Goal: Task Accomplishment & Management: Use online tool/utility

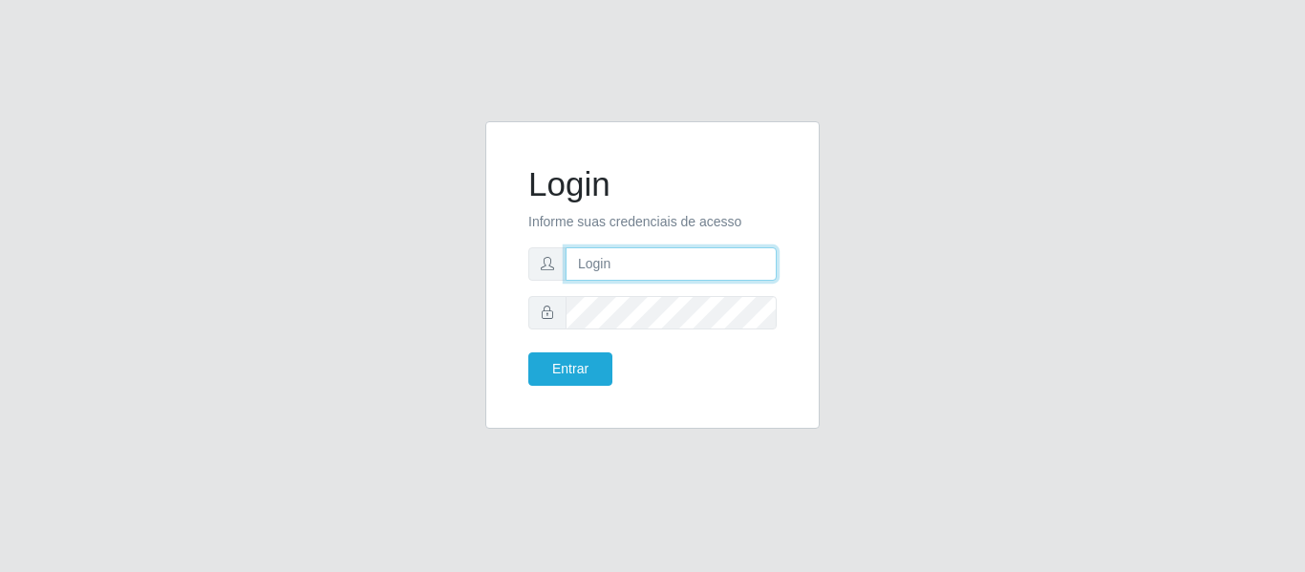
click at [679, 267] on input "text" at bounding box center [671, 264] width 211 height 33
type input "[PERSON_NAME][EMAIL_ADDRESS][DOMAIN_NAME]"
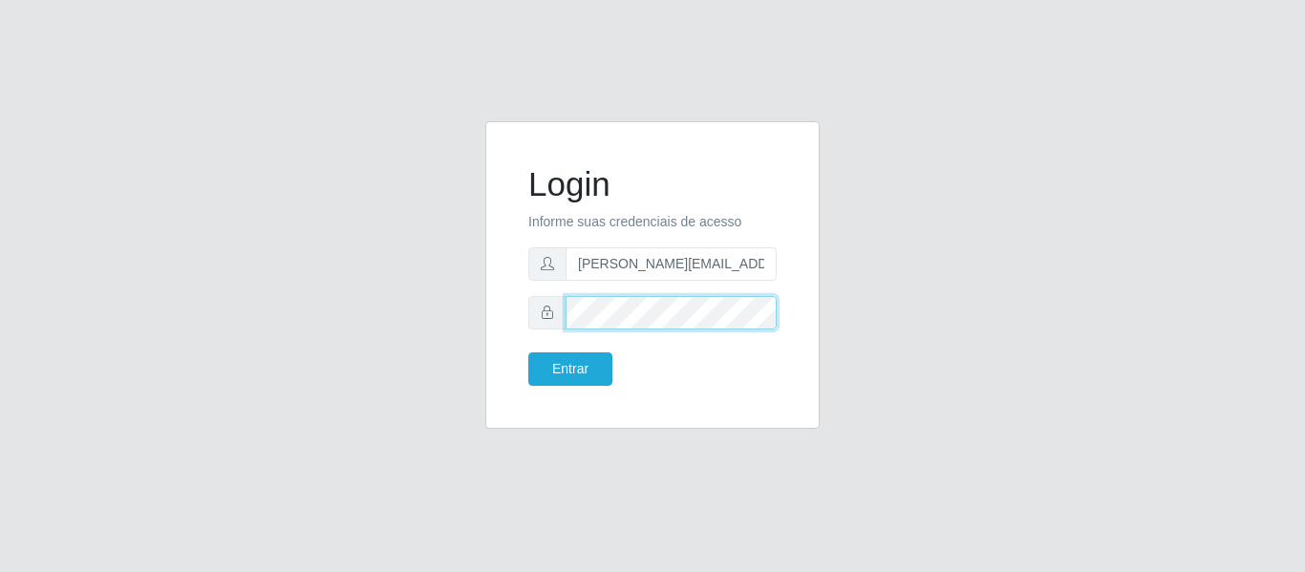
click at [528, 353] on button "Entrar" at bounding box center [570, 369] width 84 height 33
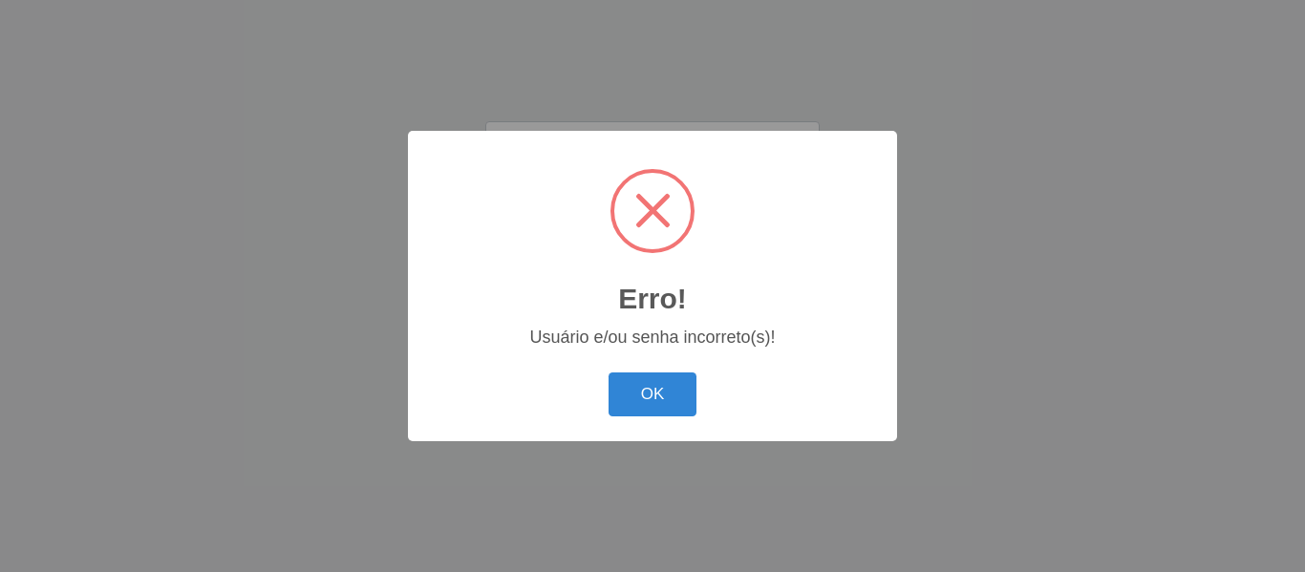
click at [571, 371] on body "Login Informe suas credenciais de acesso [PERSON_NAME][EMAIL_ADDRESS][DOMAIN_NA…" at bounding box center [652, 286] width 1305 height 572
click at [647, 410] on button "OK" at bounding box center [653, 395] width 89 height 45
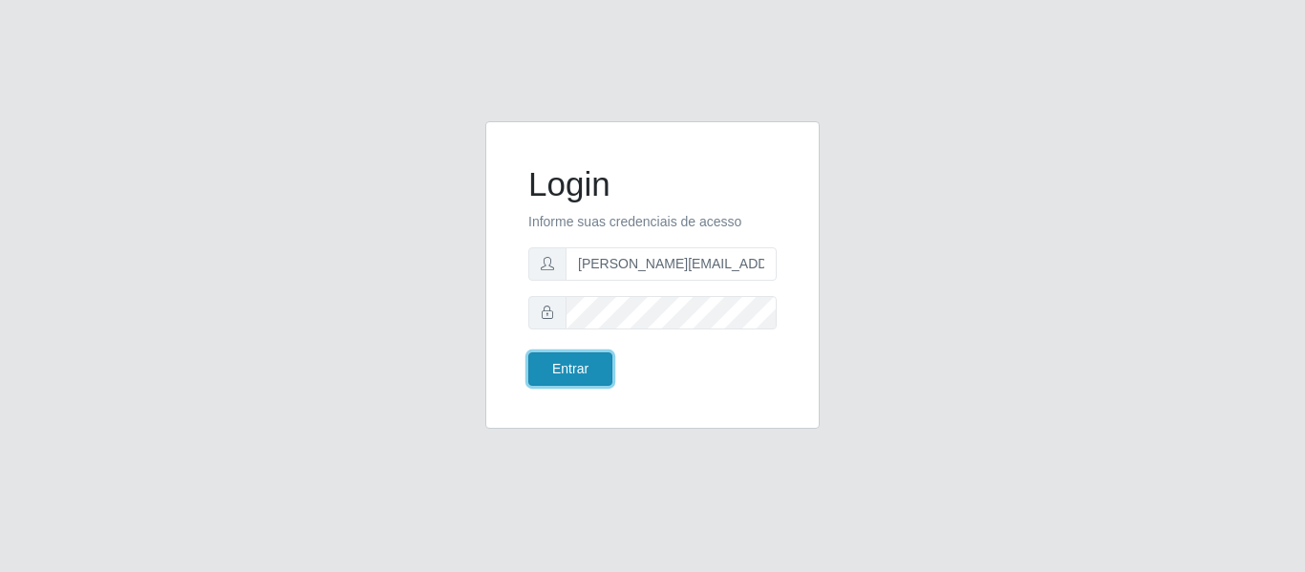
click at [546, 362] on button "Entrar" at bounding box center [570, 369] width 84 height 33
click at [563, 369] on button "Entrar" at bounding box center [570, 369] width 84 height 33
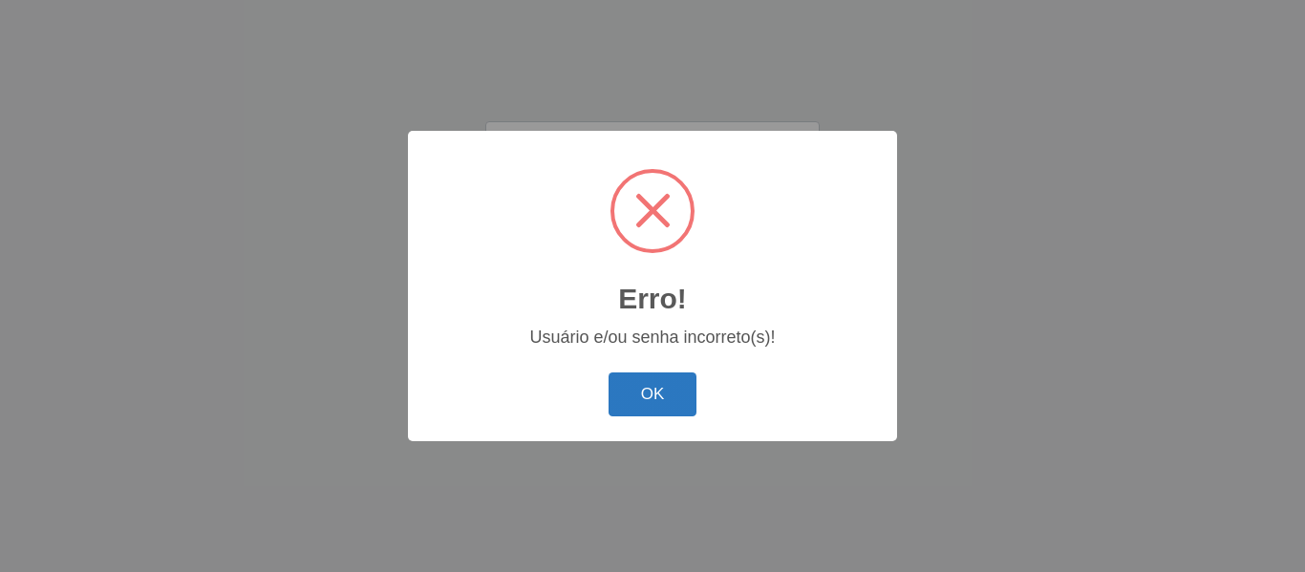
click at [644, 400] on button "OK" at bounding box center [653, 395] width 89 height 45
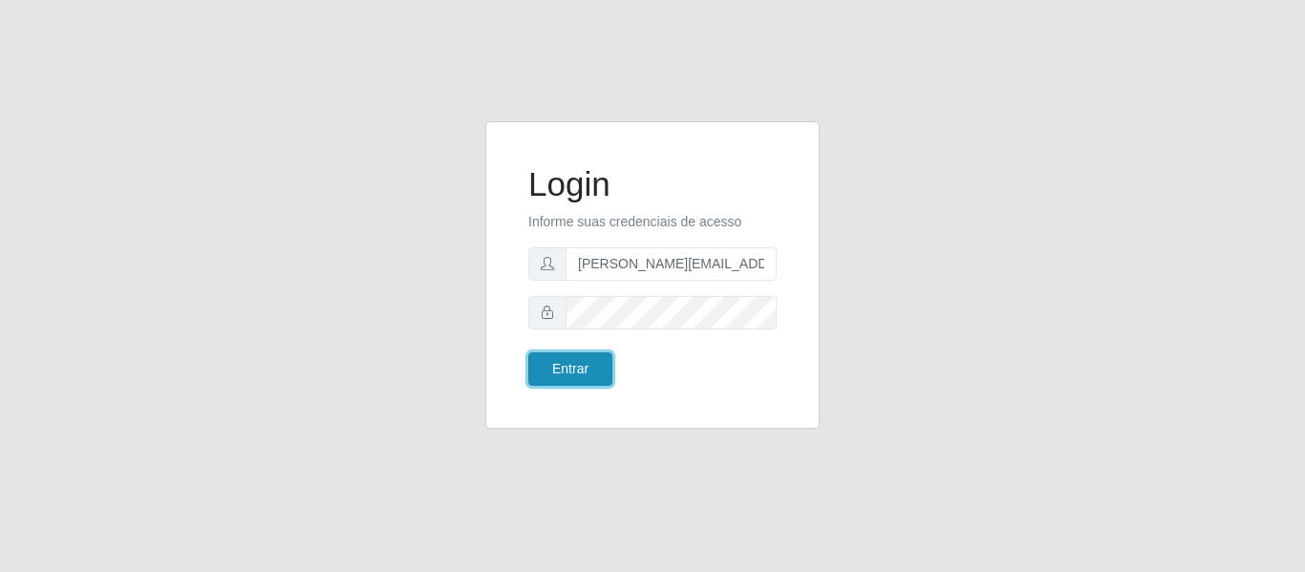
click at [585, 371] on button "Entrar" at bounding box center [570, 369] width 84 height 33
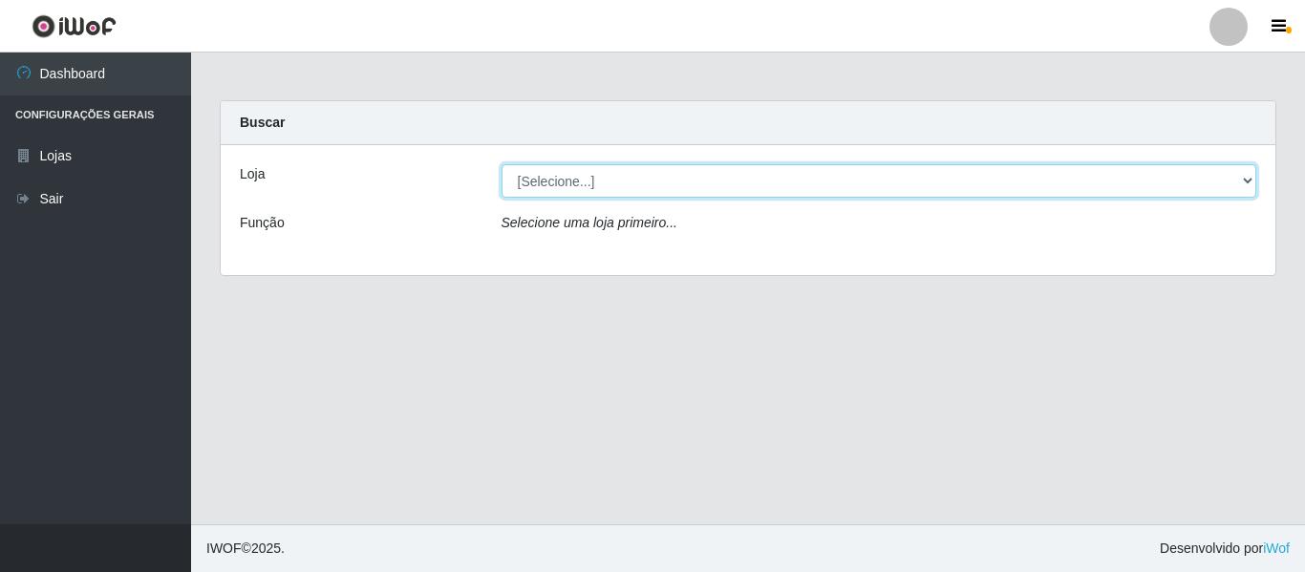
click at [1249, 178] on select "[Selecione...] Hiper Queiroz - [GEOGRAPHIC_DATA]" at bounding box center [880, 180] width 756 height 33
select select "497"
click at [502, 164] on select "[Selecione...] Hiper Queiroz - [GEOGRAPHIC_DATA]" at bounding box center [880, 180] width 756 height 33
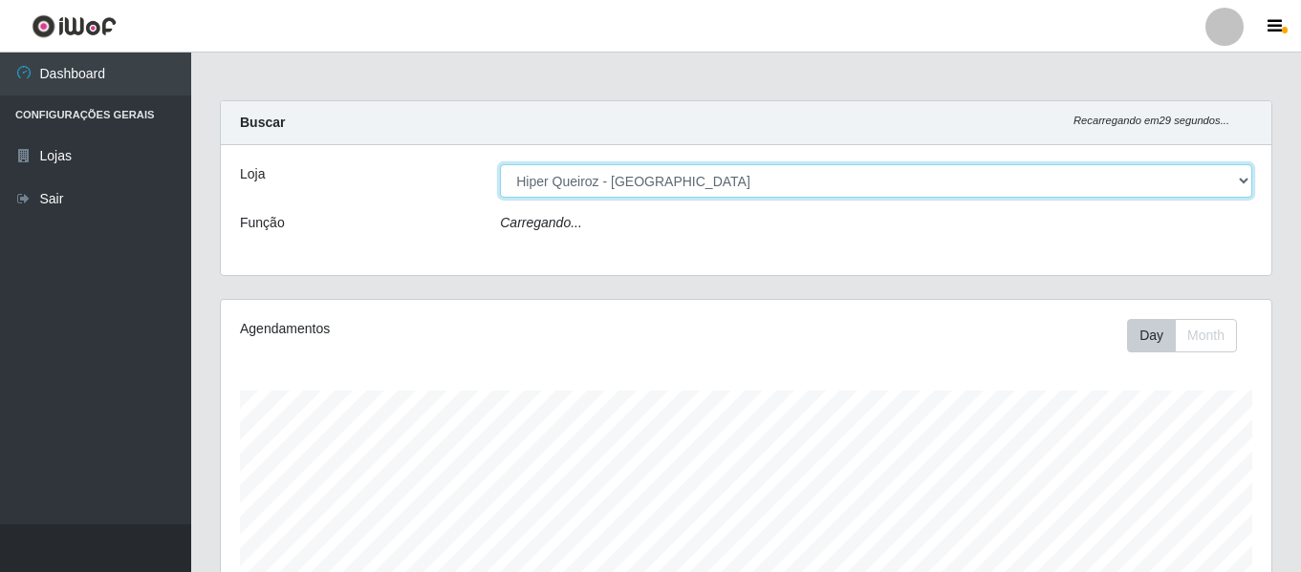
scroll to position [397, 1050]
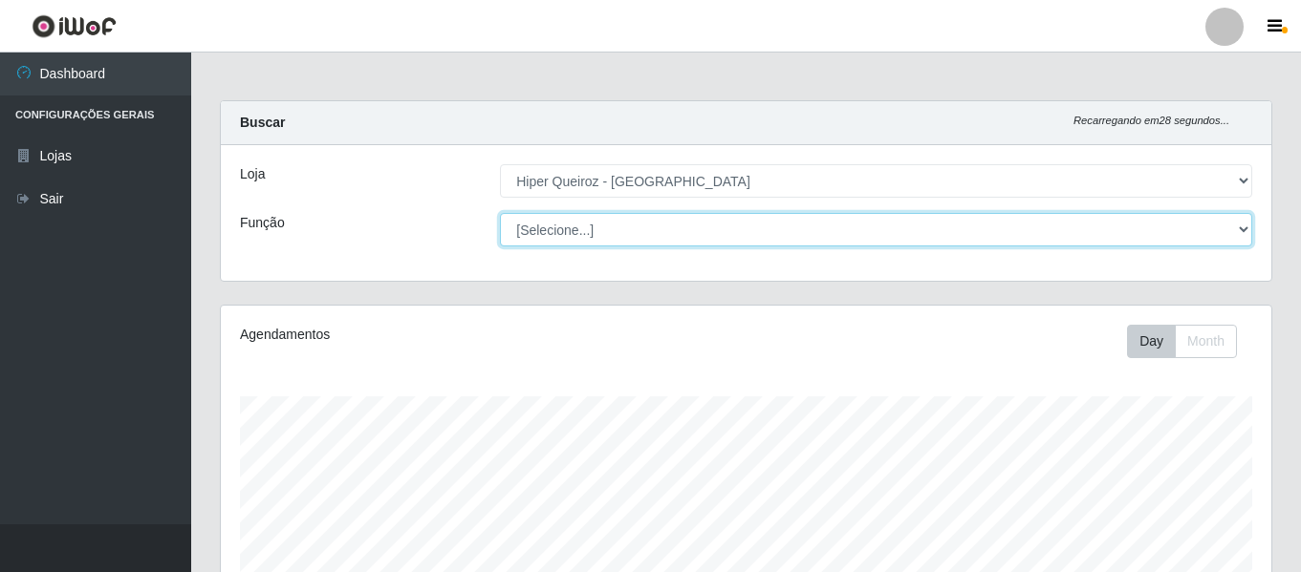
click at [1243, 224] on select "[Selecione...] ASG ASG + ASG ++ Embalador Embalador + Embalador ++ Operador de …" at bounding box center [876, 229] width 752 height 33
select select "24"
click at [500, 213] on select "[Selecione...] ASG ASG + ASG ++ Embalador Embalador + Embalador ++ Operador de …" at bounding box center [876, 229] width 752 height 33
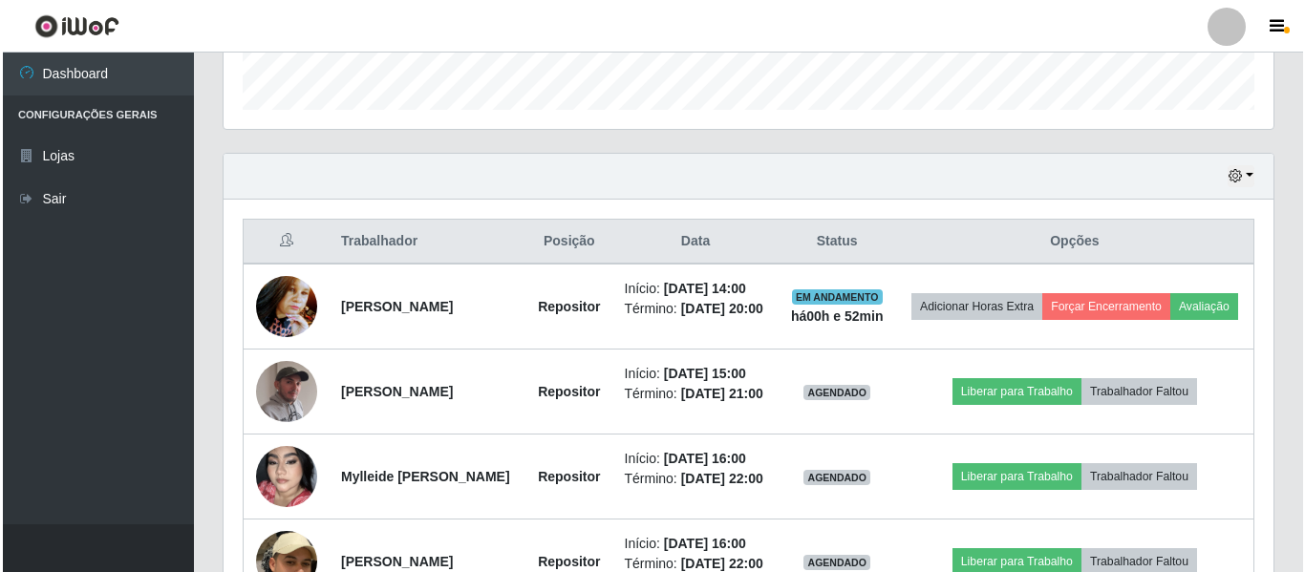
scroll to position [669, 0]
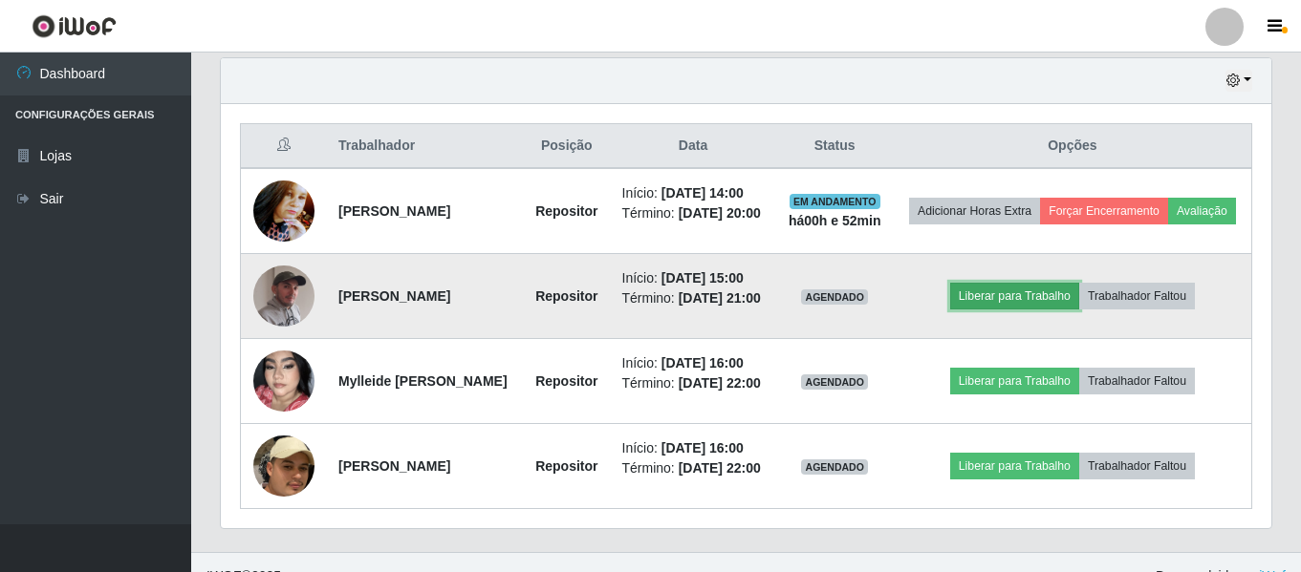
click at [1020, 310] on button "Liberar para Trabalho" at bounding box center [1014, 296] width 129 height 27
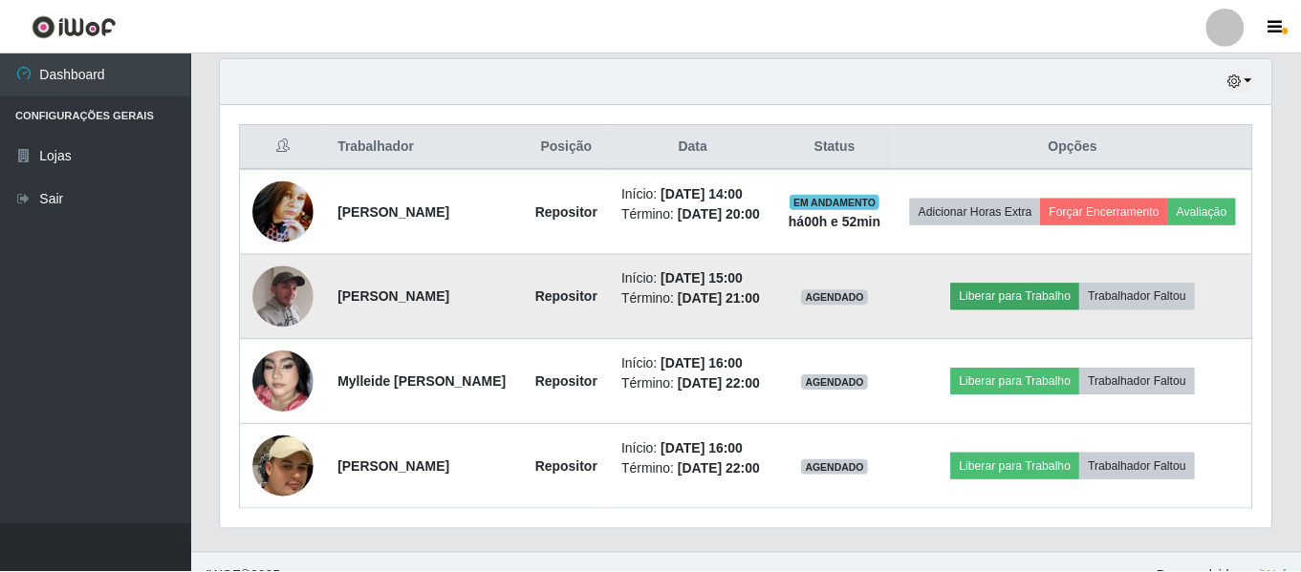
scroll to position [397, 1041]
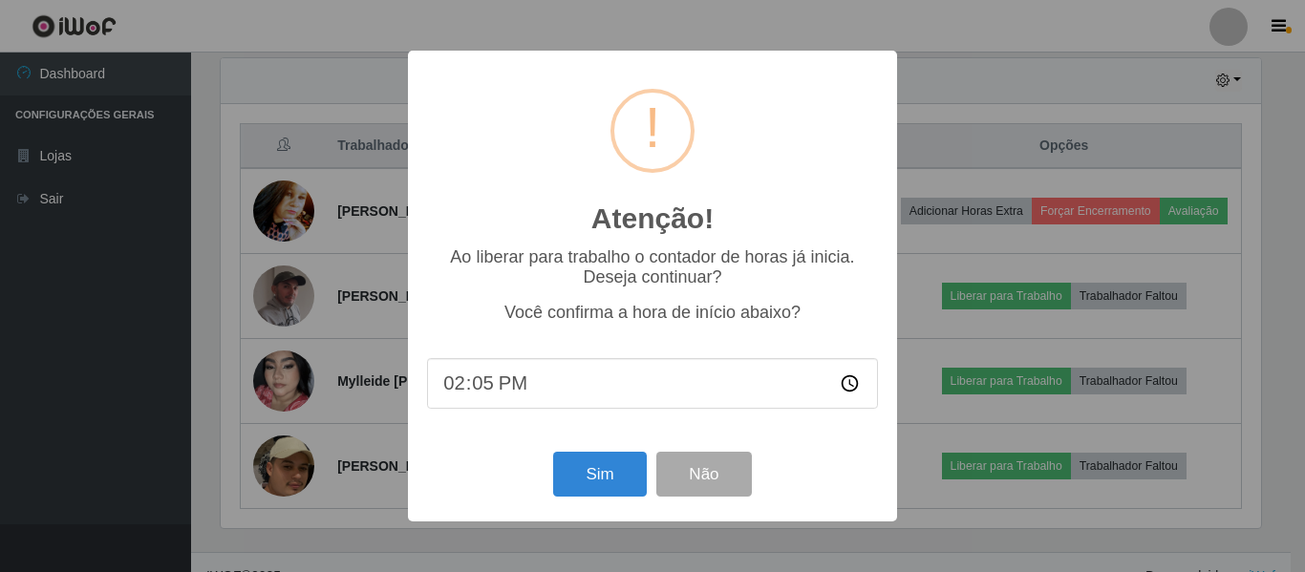
type input "14:55"
click at [592, 467] on button "Sim" at bounding box center [599, 474] width 93 height 45
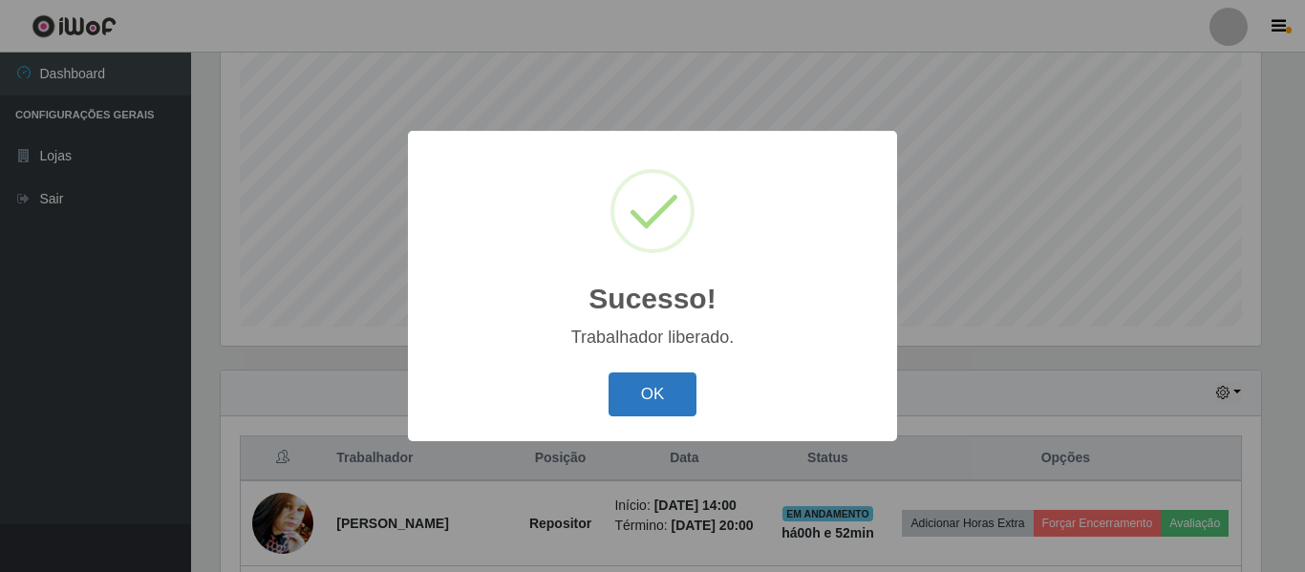
click at [661, 385] on button "OK" at bounding box center [653, 395] width 89 height 45
